Goal: Task Accomplishment & Management: Use online tool/utility

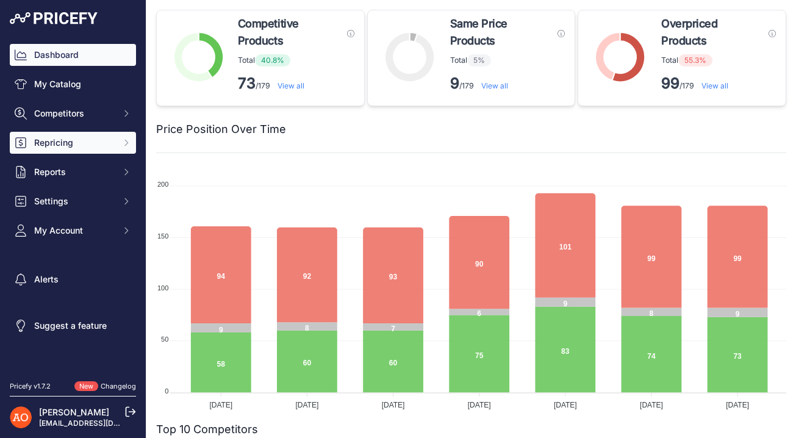
click at [76, 141] on span "Repricing" at bounding box center [74, 143] width 80 height 12
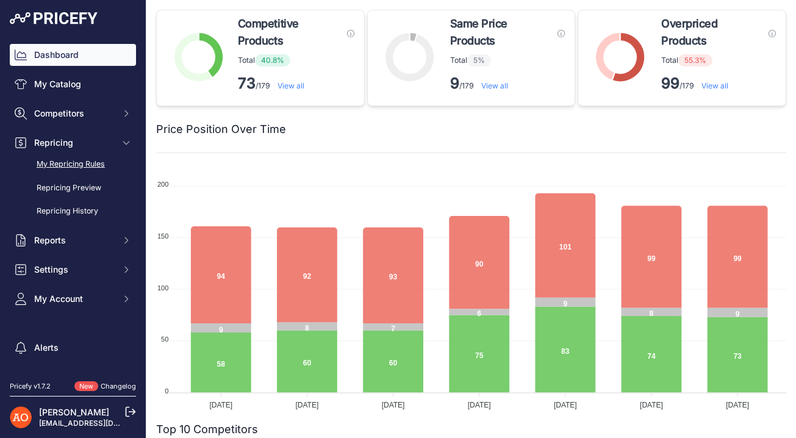
click at [87, 170] on link "My Repricing Rules" at bounding box center [73, 164] width 126 height 21
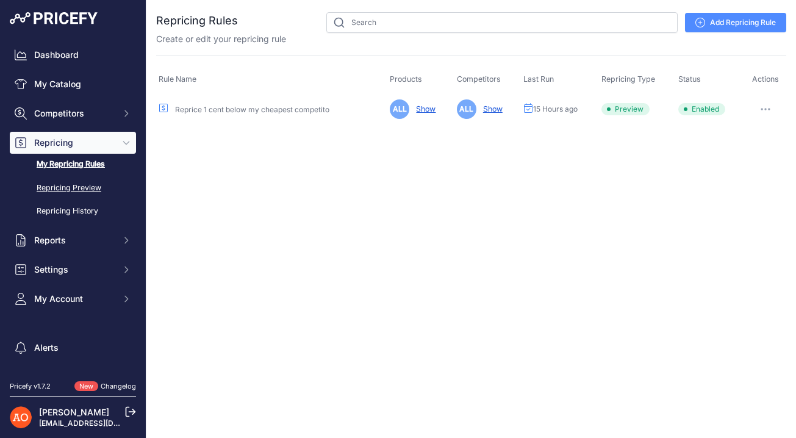
click at [83, 186] on link "Repricing Preview" at bounding box center [73, 188] width 126 height 21
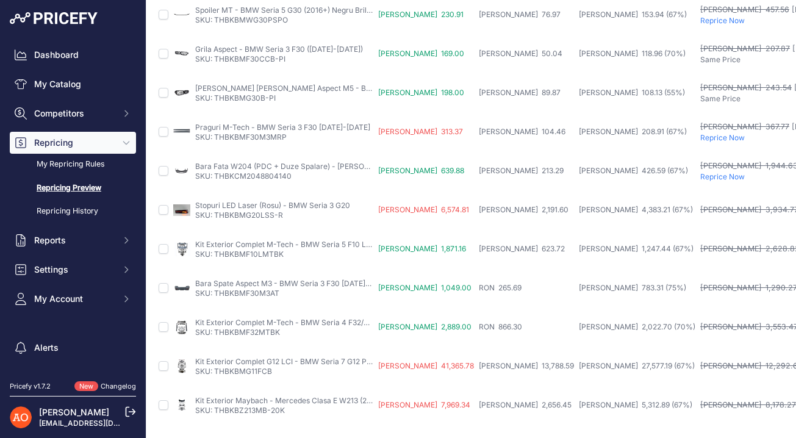
scroll to position [489, 0]
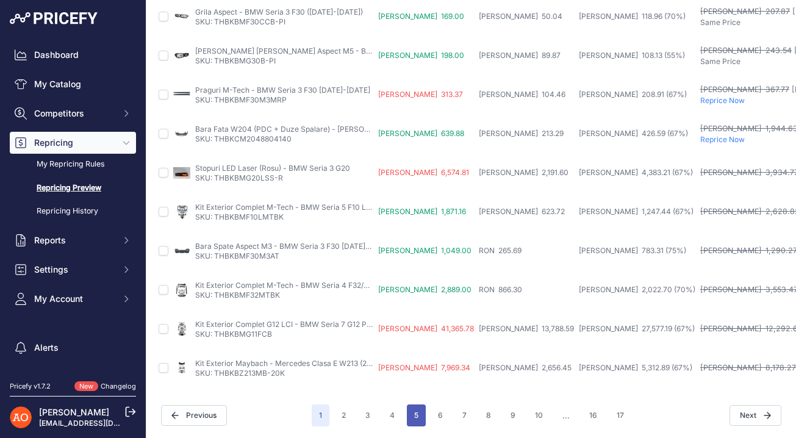
click at [420, 417] on button "5" at bounding box center [416, 416] width 19 height 22
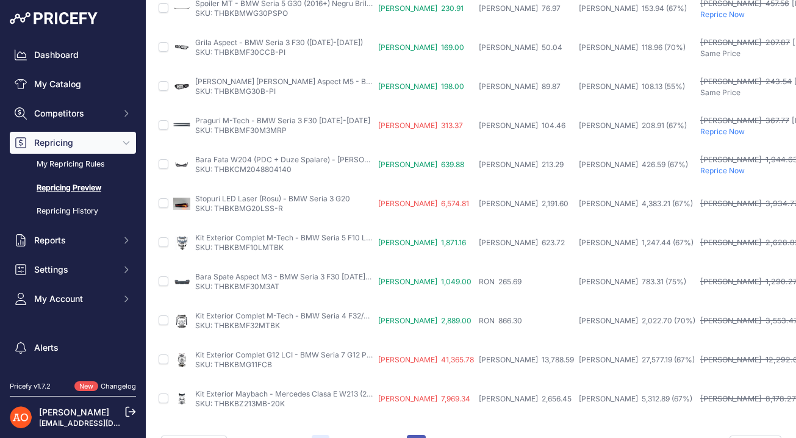
scroll to position [520, 0]
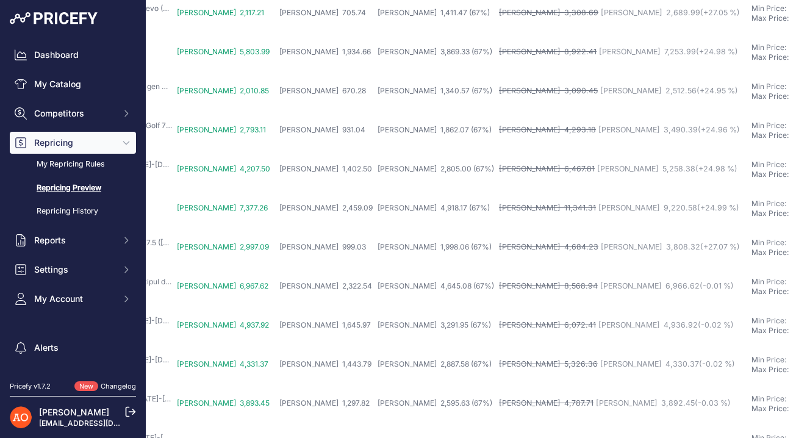
scroll to position [489, 201]
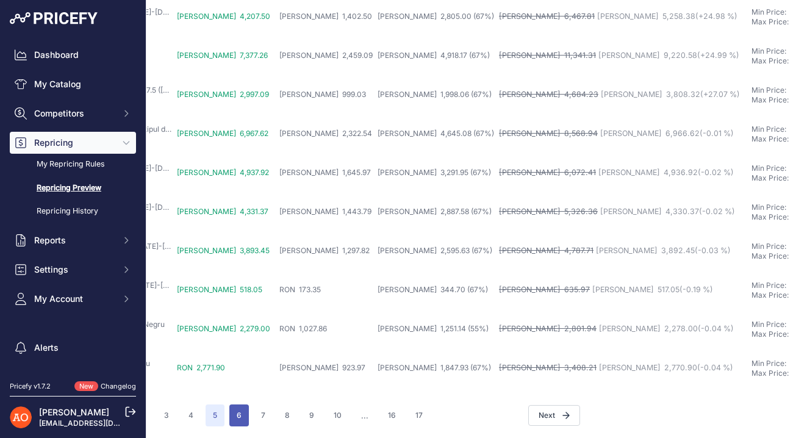
click at [232, 417] on button "6" at bounding box center [239, 416] width 20 height 22
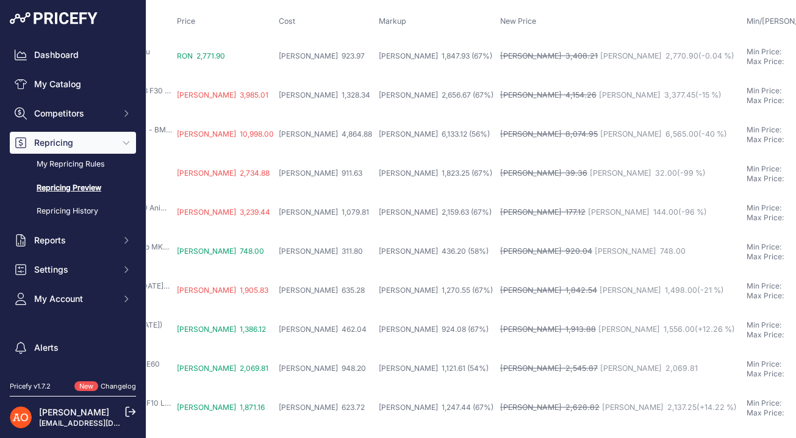
scroll to position [0, 201]
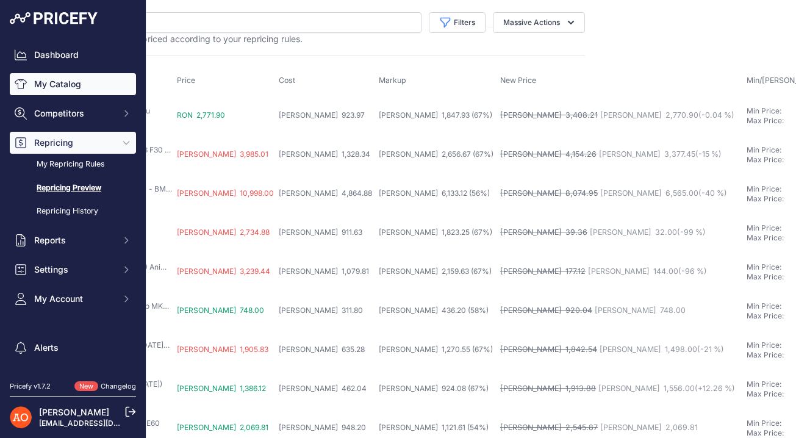
click at [80, 90] on link "My Catalog" at bounding box center [73, 84] width 126 height 22
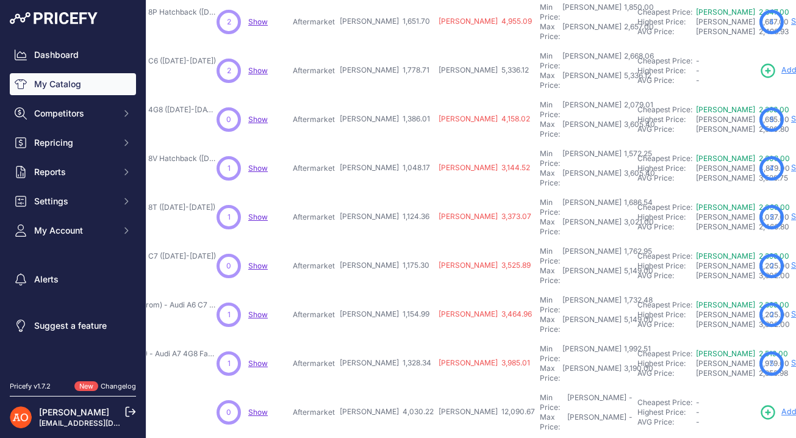
scroll to position [294, 174]
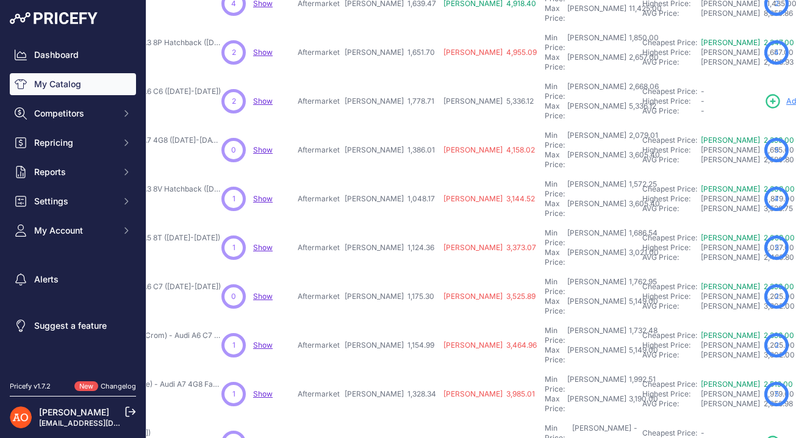
scroll to position [325, 174]
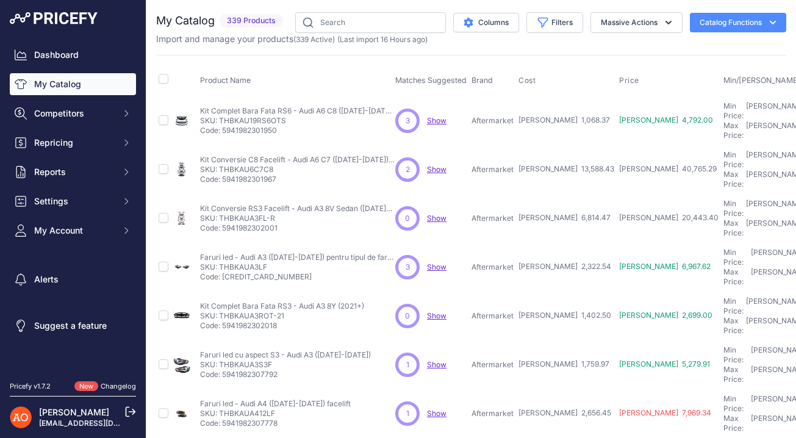
drag, startPoint x: 221, startPoint y: 191, endPoint x: 274, endPoint y: 193, distance: 53.1
click at [274, 214] on p "SKU: THBKAUA3FL-R" at bounding box center [297, 219] width 195 height 10
copy p "THBKAUA3FL-R"
click at [462, 194] on td "0 0 Show Discovering..." at bounding box center [431, 218] width 76 height 49
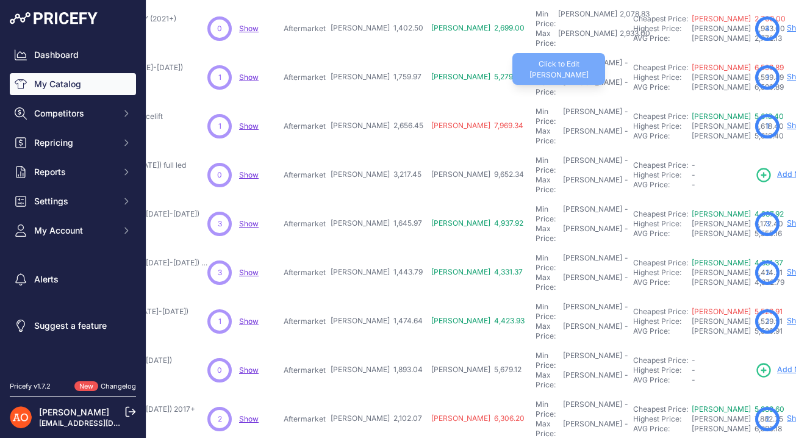
scroll to position [294, 188]
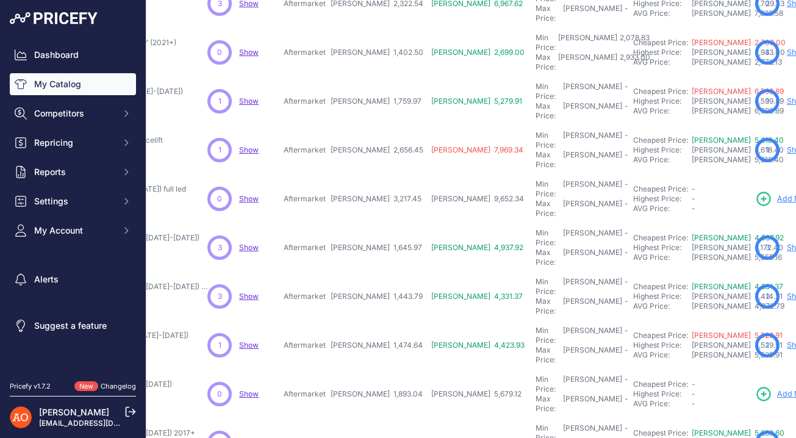
scroll to position [325, 188]
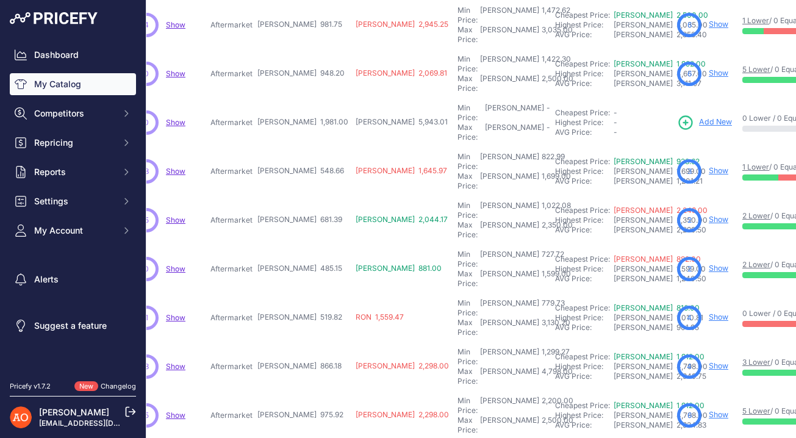
scroll to position [294, 261]
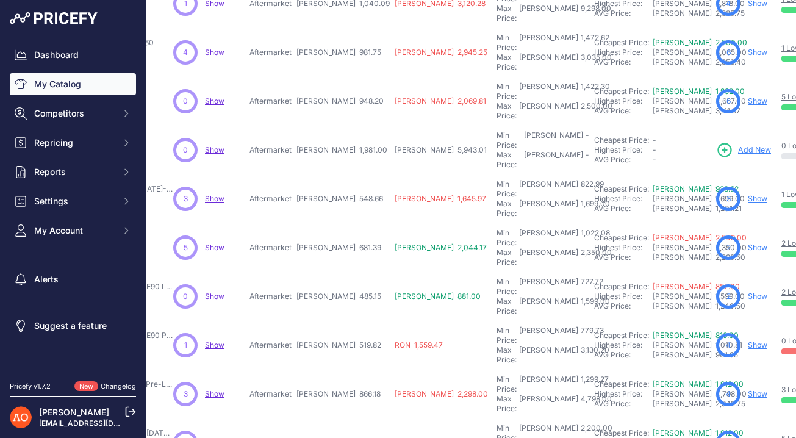
scroll to position [325, 222]
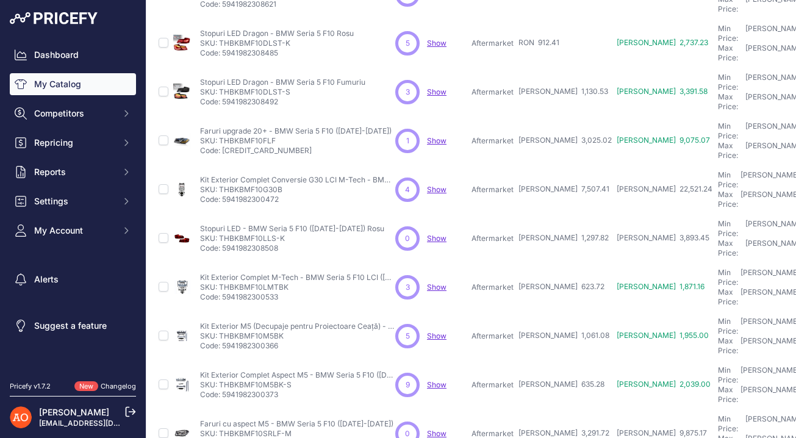
scroll to position [176, 0]
drag, startPoint x: 282, startPoint y: 135, endPoint x: 240, endPoint y: 135, distance: 42.1
click at [240, 184] on p "SKU: THBKBMF10G30B" at bounding box center [297, 189] width 195 height 10
copy p "BMF10G30B"
click at [380, 194] on p "Code: 5941982300472" at bounding box center [297, 199] width 195 height 10
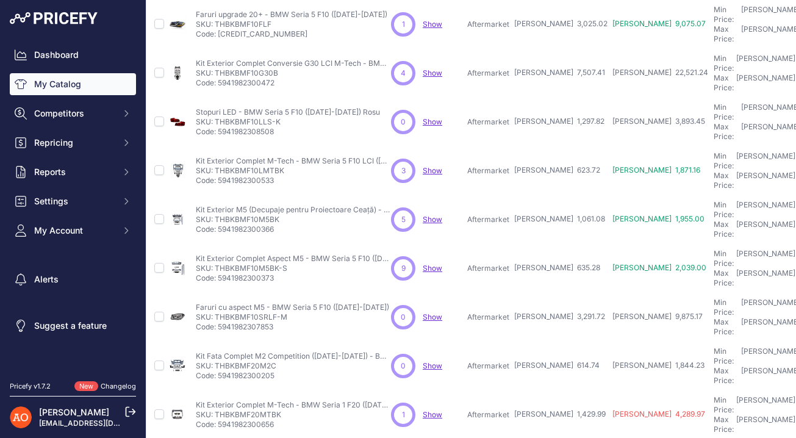
scroll to position [290, 4]
drag, startPoint x: 278, startPoint y: 256, endPoint x: 237, endPoint y: 257, distance: 40.9
click at [237, 362] on p "SKU: THBKBMF20M2C" at bounding box center [293, 367] width 195 height 10
copy p "BMF20M2C"
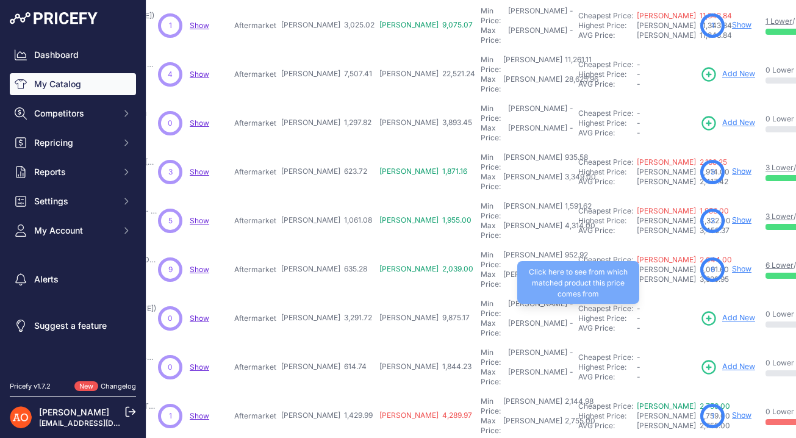
scroll to position [294, 237]
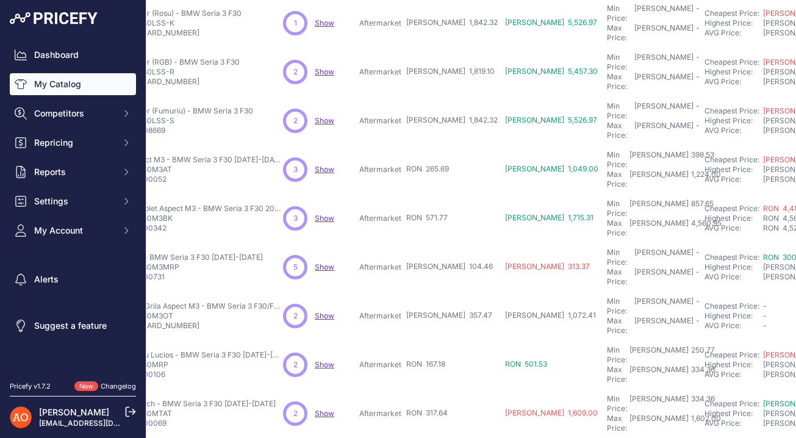
scroll to position [293, 0]
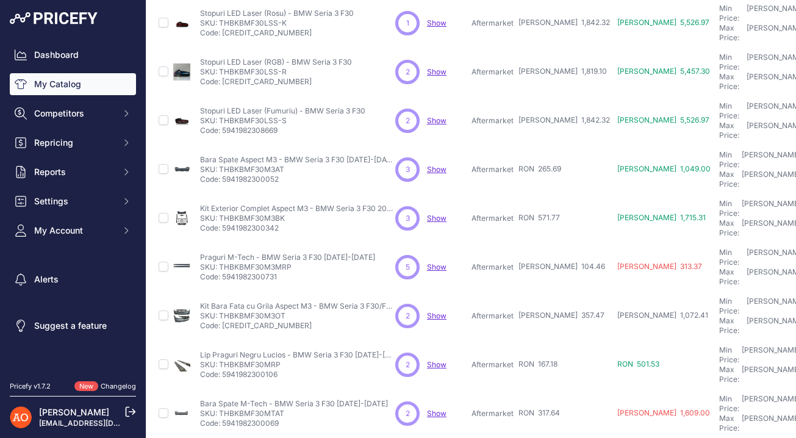
drag, startPoint x: 287, startPoint y: 213, endPoint x: 241, endPoint y: 213, distance: 46.4
click at [241, 311] on p "SKU: THBKBMF30M3OT" at bounding box center [297, 316] width 195 height 10
copy p "BMF30M3OT"
click at [547, 292] on td "[PERSON_NAME] 357.47" at bounding box center [565, 316] width 99 height 49
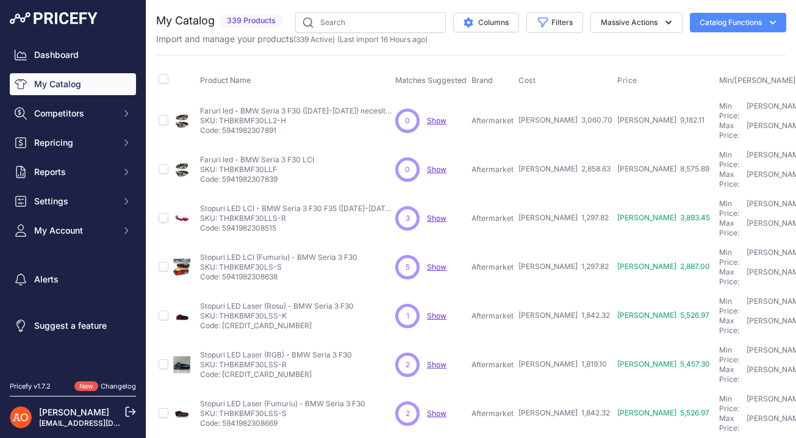
scroll to position [294, 0]
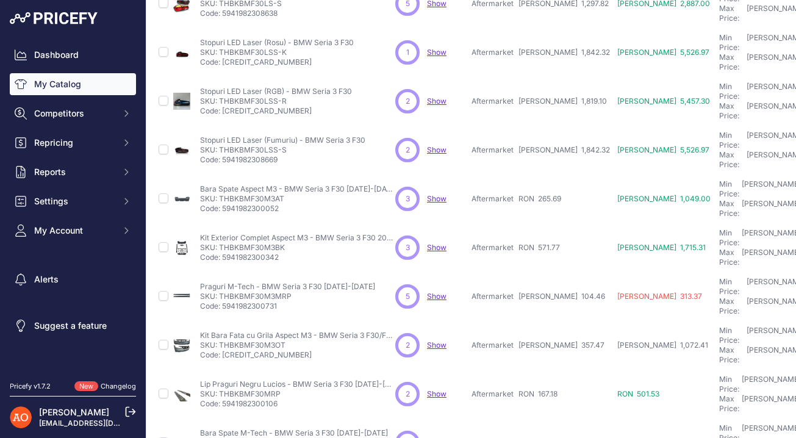
scroll to position [325, 0]
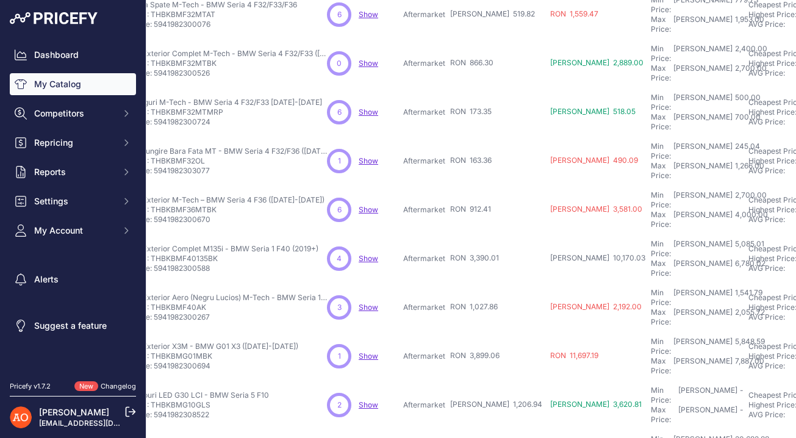
scroll to position [155, 0]
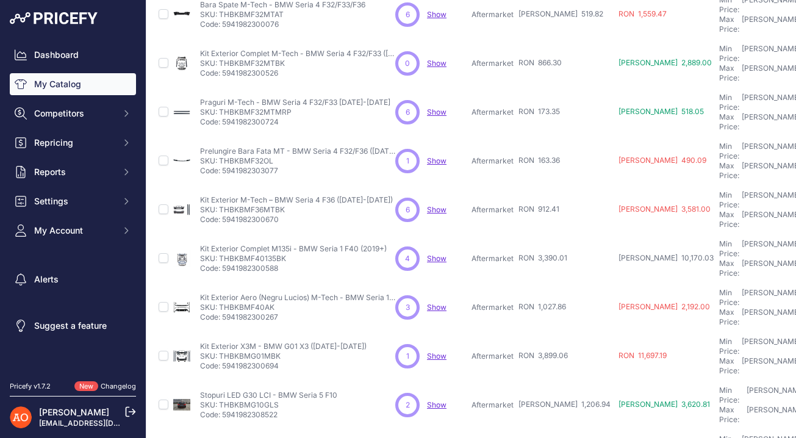
drag, startPoint x: 290, startPoint y: 196, endPoint x: 240, endPoint y: 196, distance: 49.4
click at [240, 254] on p "SKU: THBKBMF40135BK" at bounding box center [293, 259] width 187 height 10
copy p "BMF40135BK"
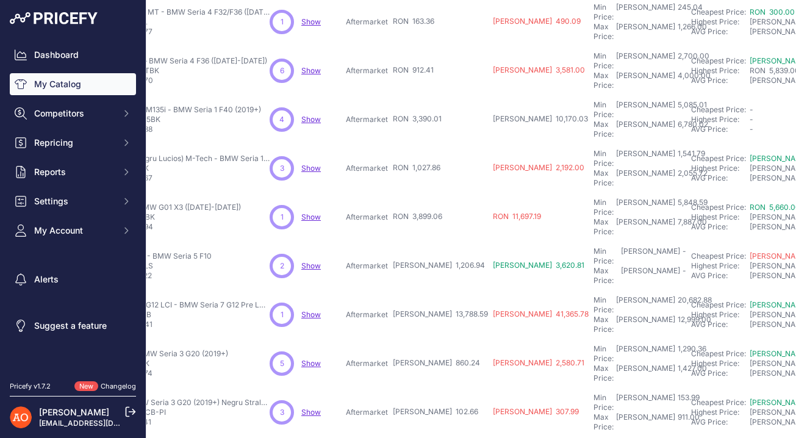
scroll to position [294, 125]
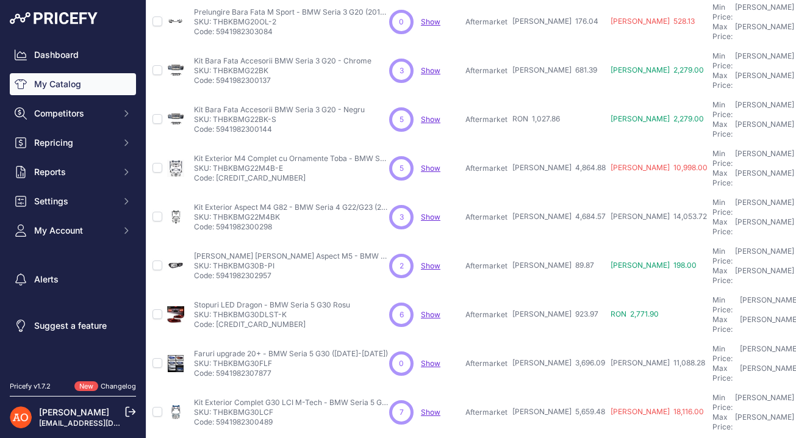
scroll to position [294, 0]
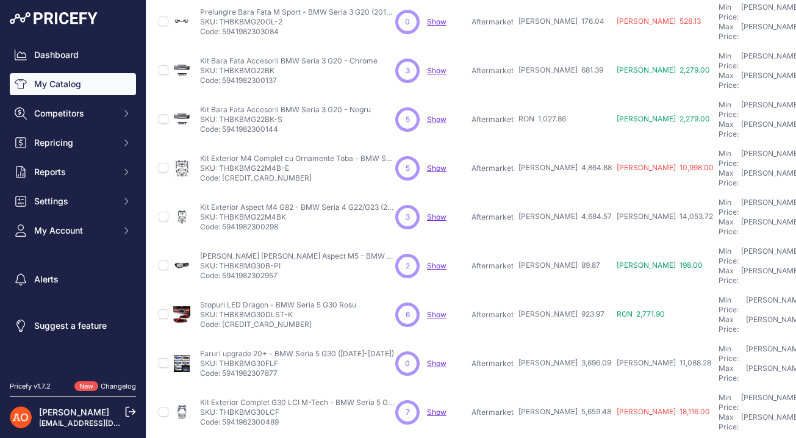
drag, startPoint x: 290, startPoint y: 131, endPoint x: 298, endPoint y: 136, distance: 9.2
click at [298, 212] on p "SKU: THBKBMG22M4BK" at bounding box center [297, 217] width 195 height 10
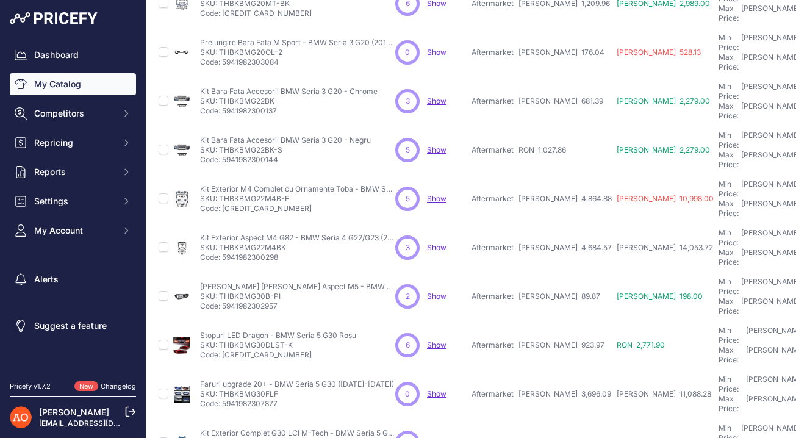
scroll to position [325, 0]
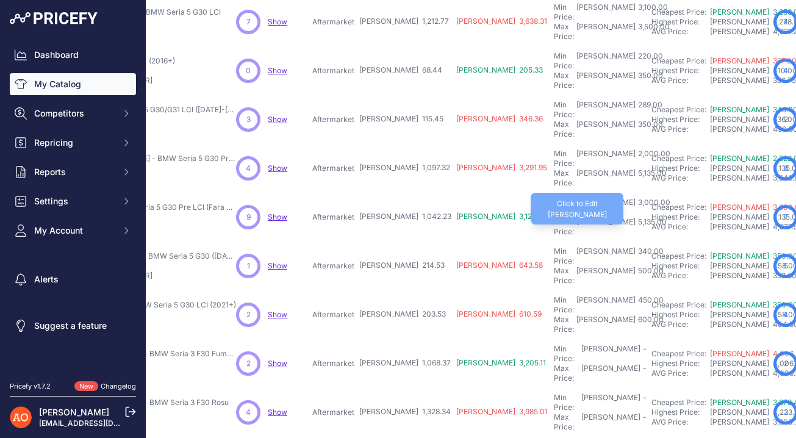
scroll to position [294, 159]
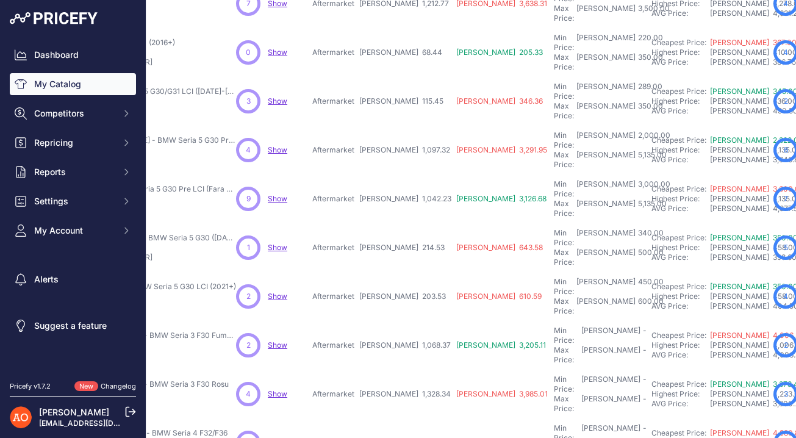
scroll to position [325, 159]
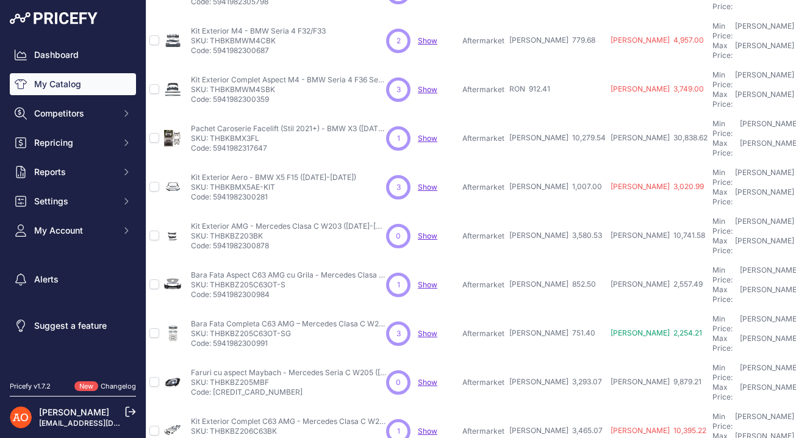
scroll to position [129, 7]
drag, startPoint x: 265, startPoint y: 104, endPoint x: 232, endPoint y: 103, distance: 33.6
click at [232, 134] on p "SKU: THBKBMX3FL" at bounding box center [290, 139] width 195 height 10
copy p "BMX3FL"
click at [550, 163] on td "[PERSON_NAME] 1,007.00" at bounding box center [559, 187] width 101 height 49
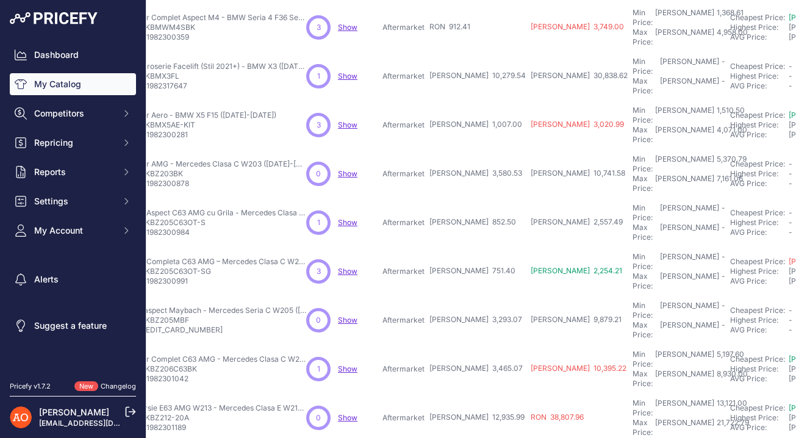
scroll to position [294, 89]
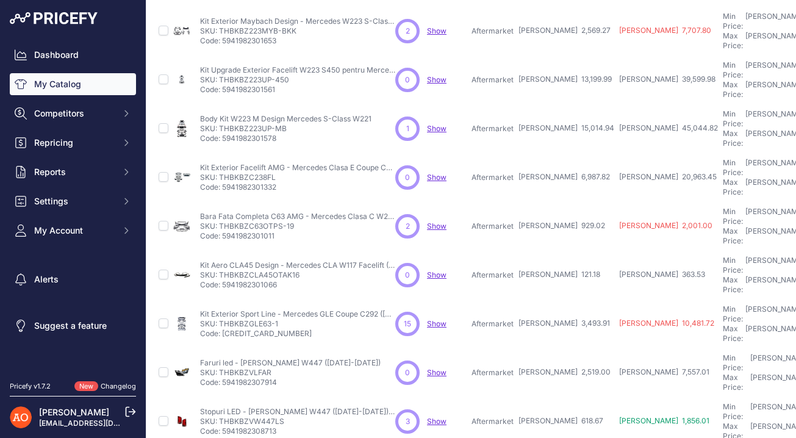
scroll to position [294, 0]
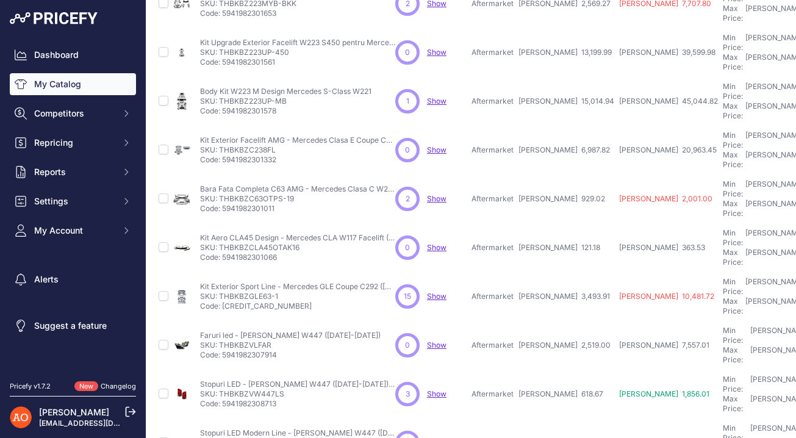
scroll to position [325, 0]
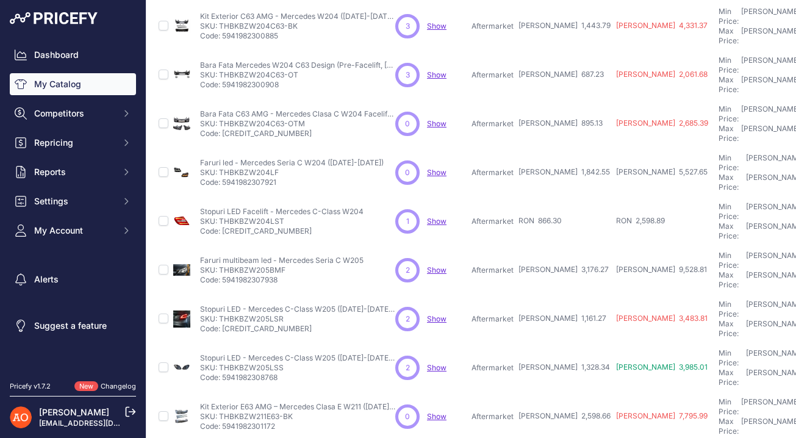
scroll to position [294, 0]
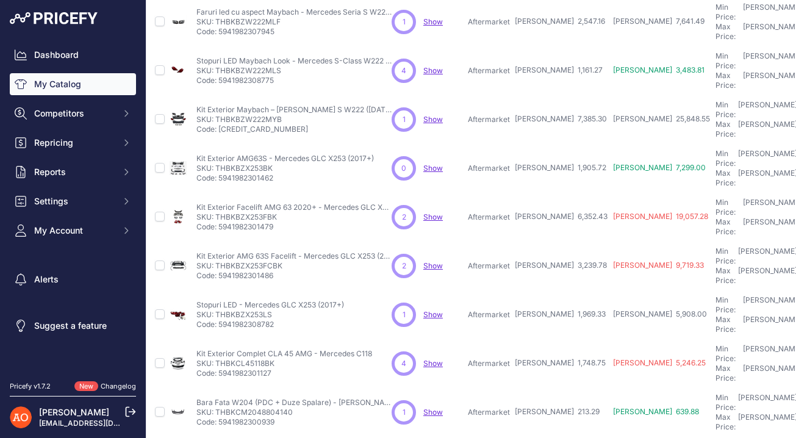
scroll to position [294, 0]
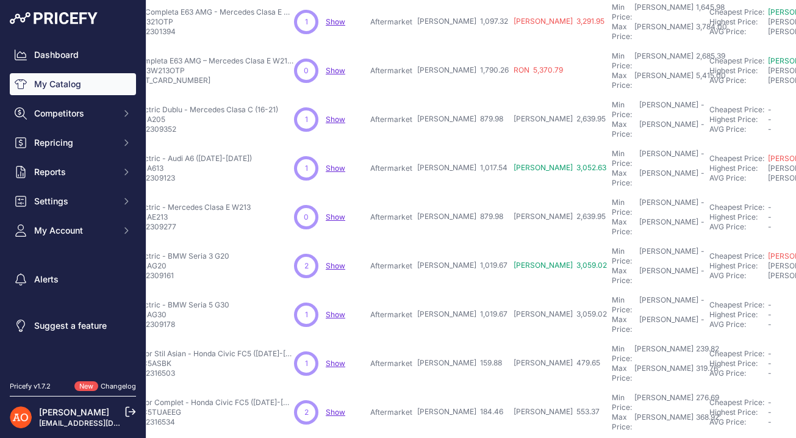
scroll to position [294, 45]
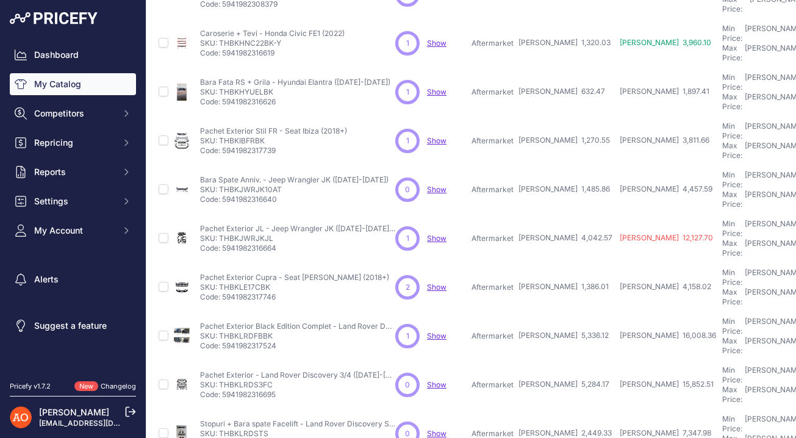
scroll to position [294, 0]
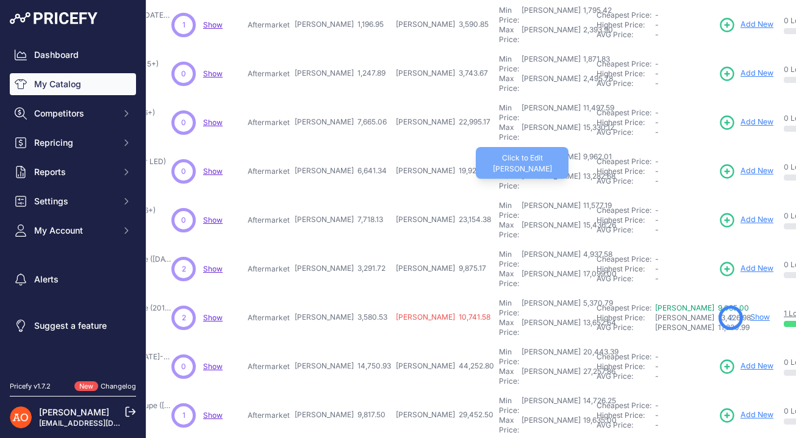
scroll to position [294, 224]
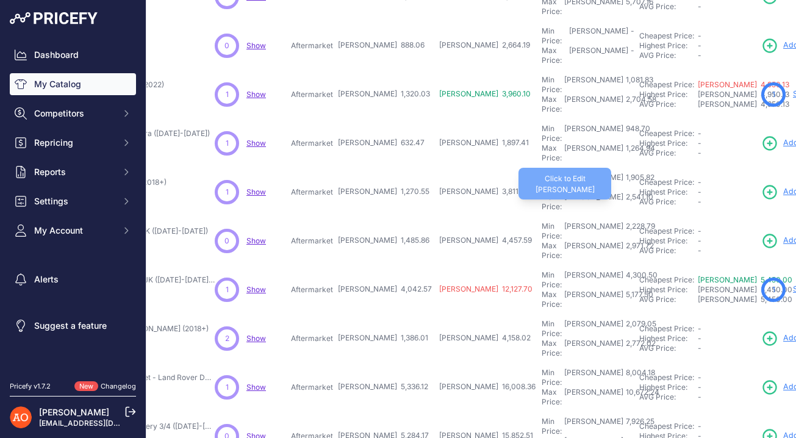
scroll to position [294, 181]
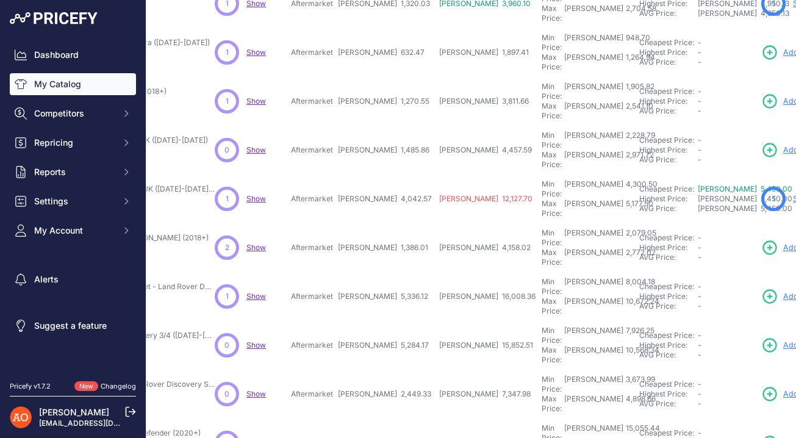
scroll to position [325, 181]
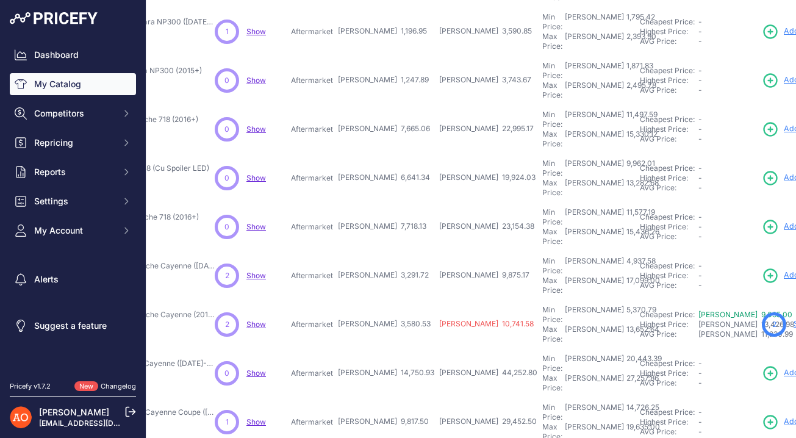
scroll to position [294, 181]
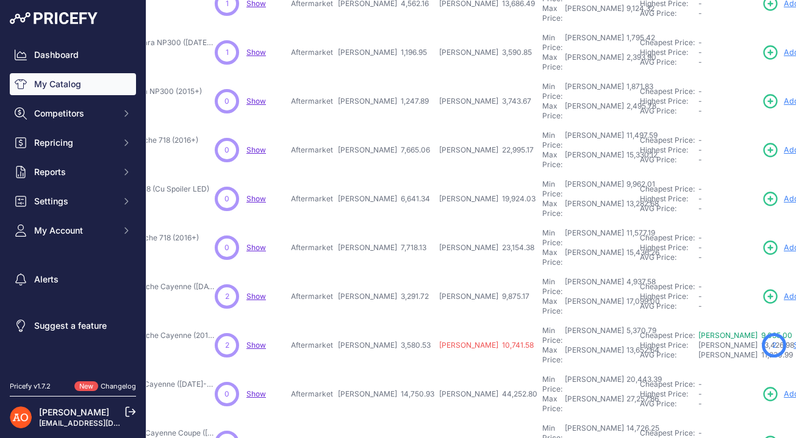
scroll to position [325, 181]
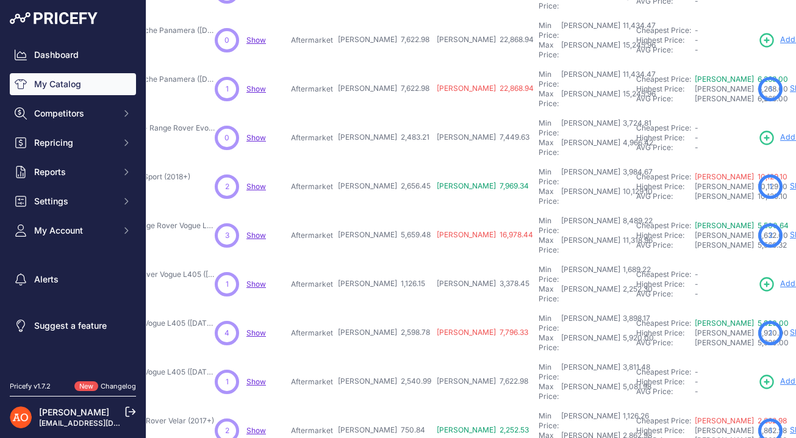
scroll to position [294, 179]
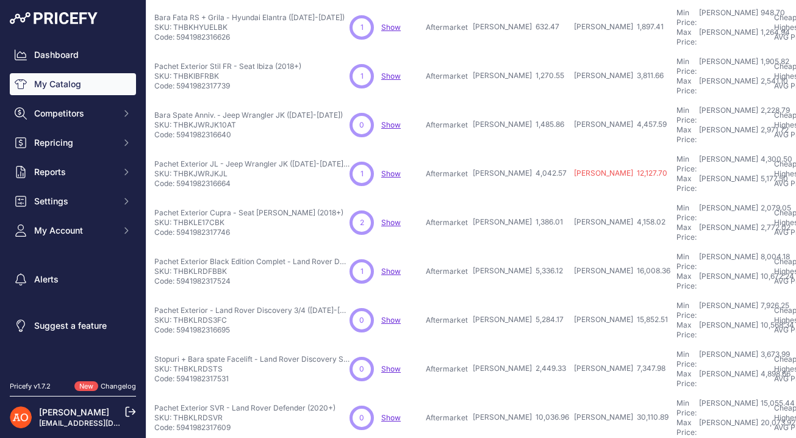
scroll to position [289, 0]
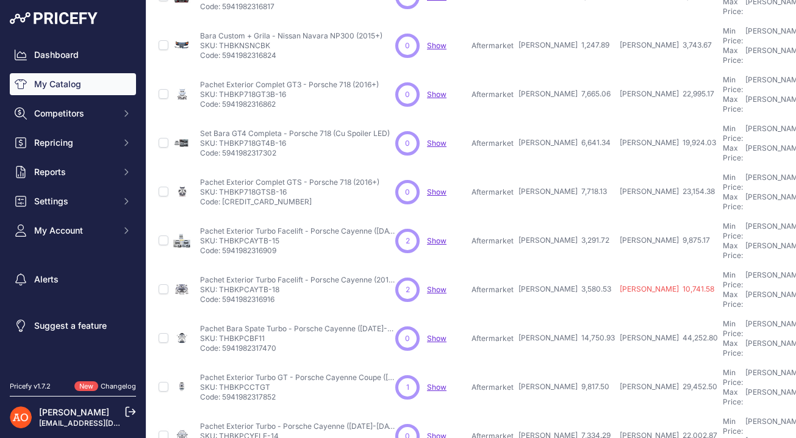
scroll to position [289, 0]
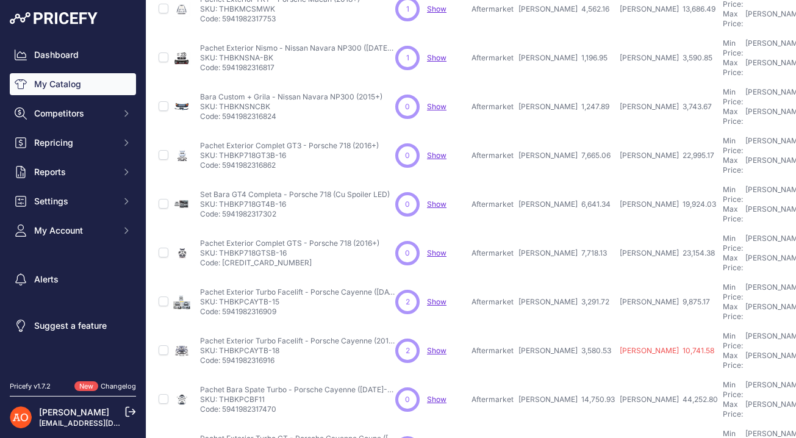
scroll to position [319, 0]
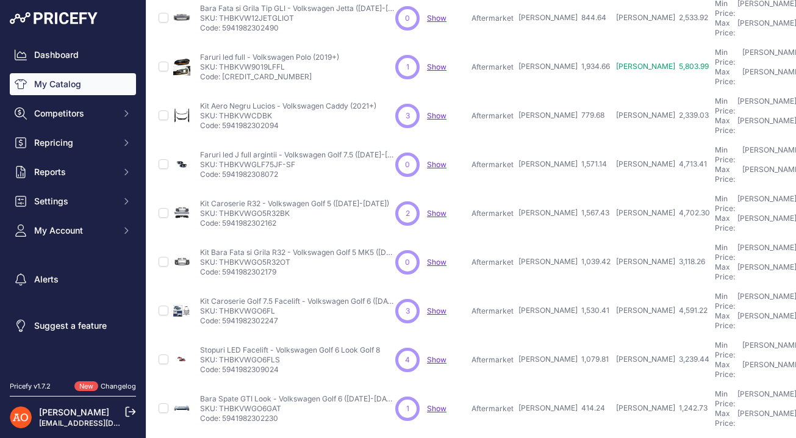
scroll to position [294, 0]
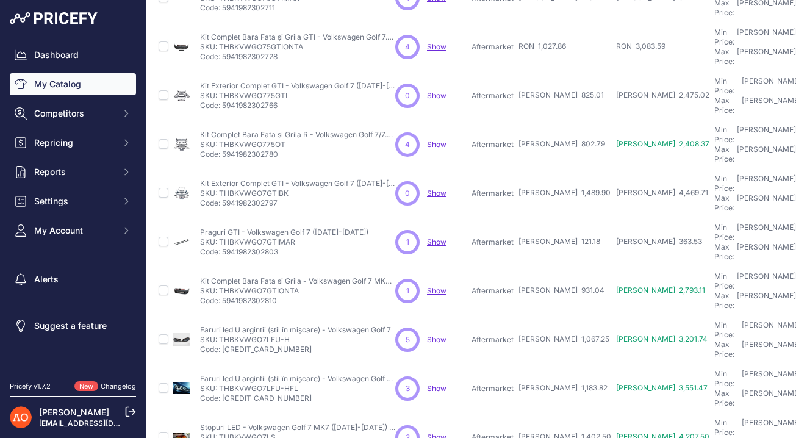
scroll to position [294, 0]
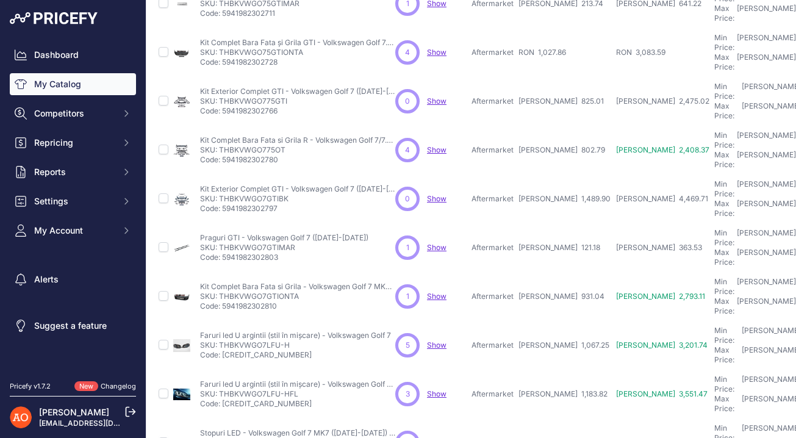
scroll to position [325, 0]
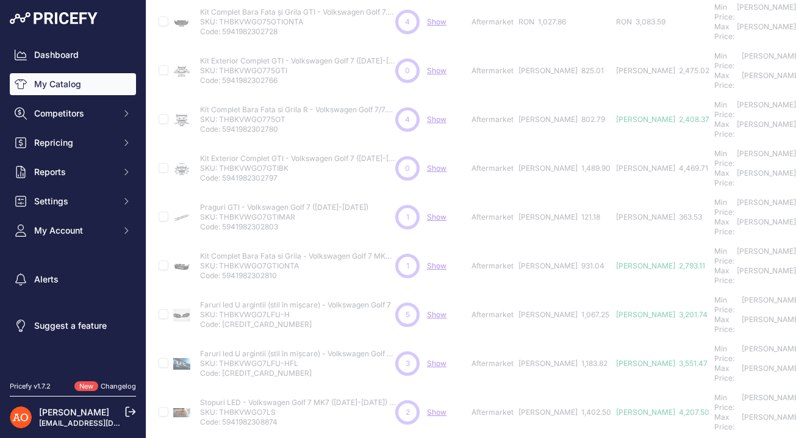
scroll to position [294, 0]
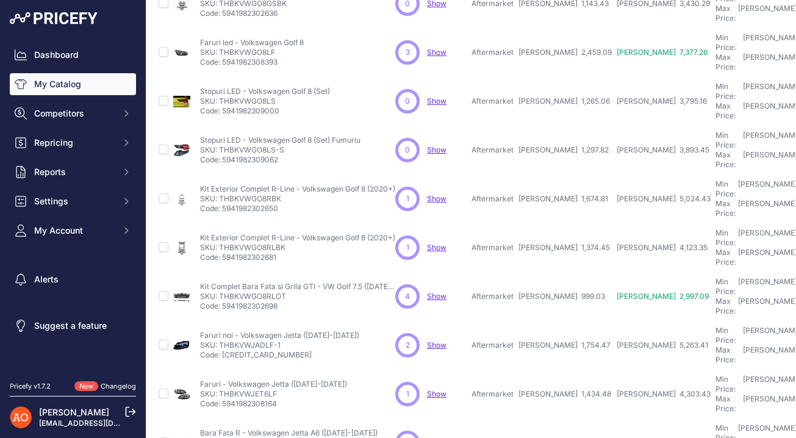
scroll to position [325, 0]
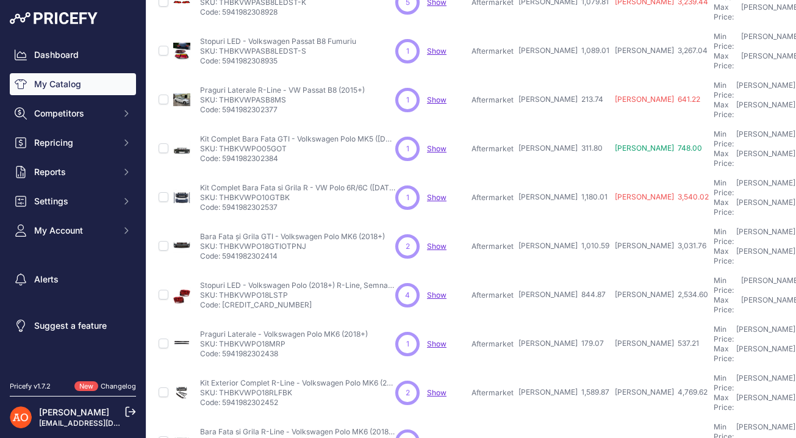
scroll to position [294, 0]
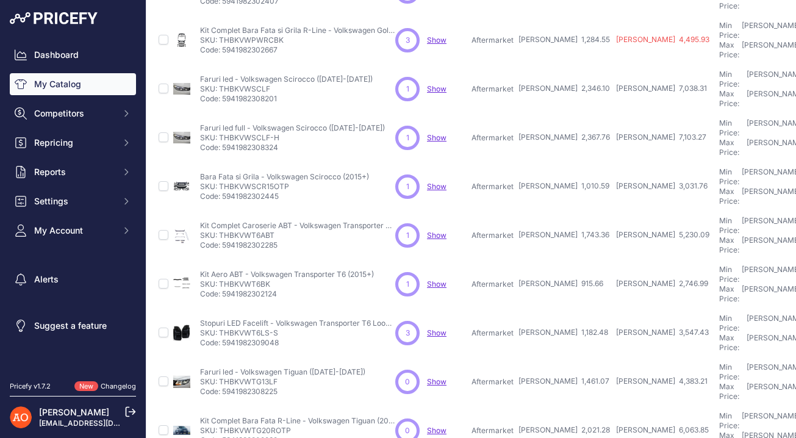
scroll to position [294, 0]
